Goal: Navigation & Orientation: Find specific page/section

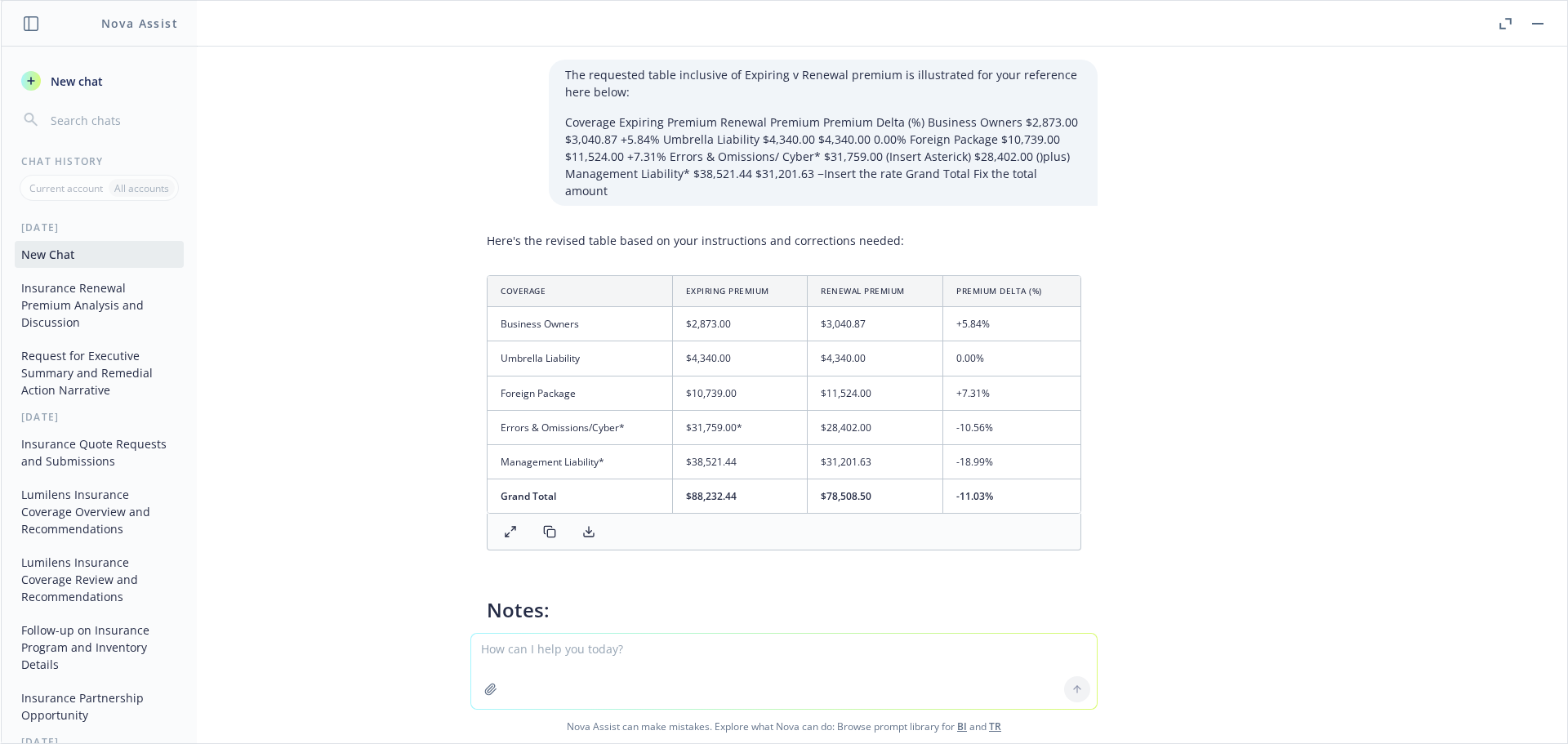
scroll to position [6119, 0]
